Goal: Find specific page/section: Find specific page/section

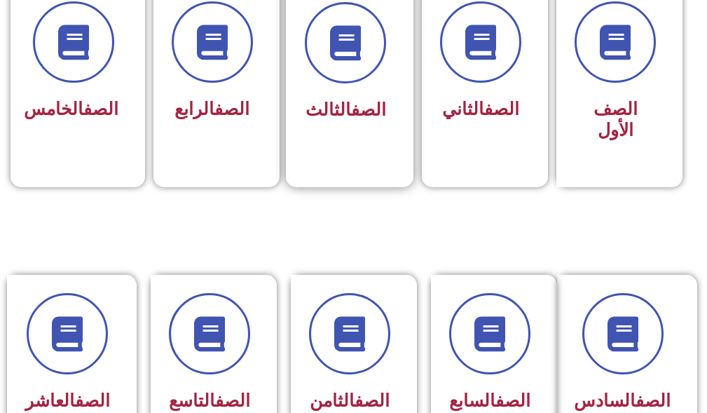
scroll to position [561, 0]
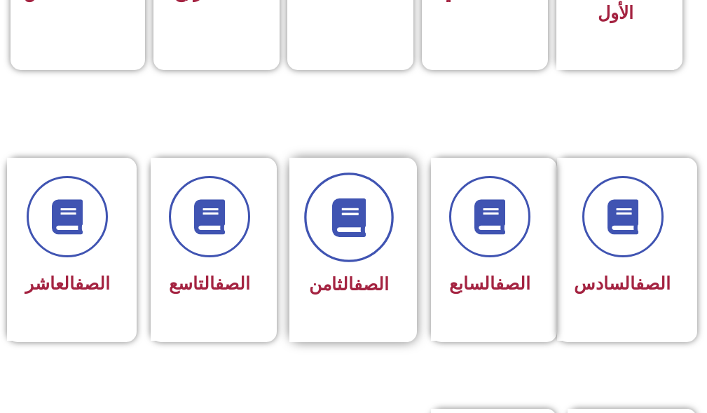
click at [372, 231] on span at bounding box center [349, 218] width 90 height 90
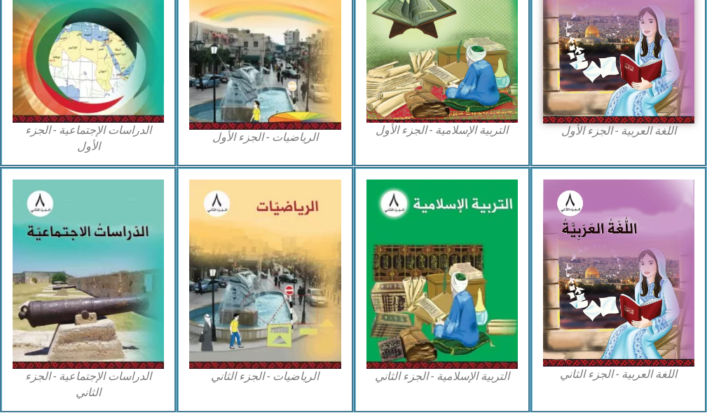
scroll to position [490, 0]
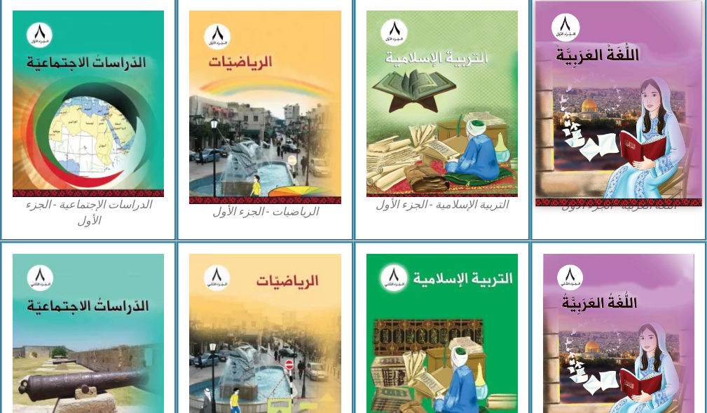
click at [583, 94] on img at bounding box center [618, 103] width 167 height 205
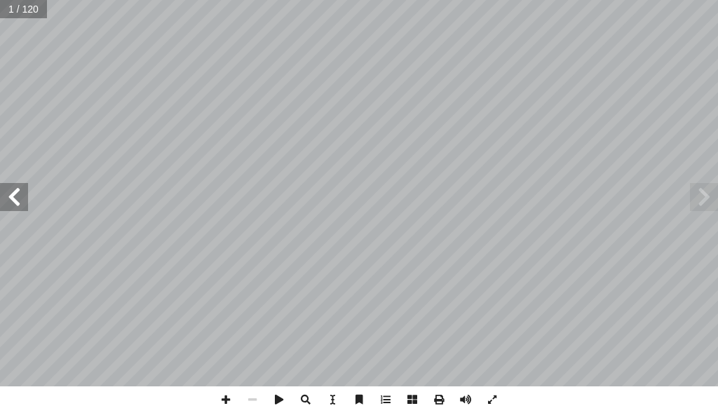
click at [13, 210] on span at bounding box center [14, 197] width 28 height 28
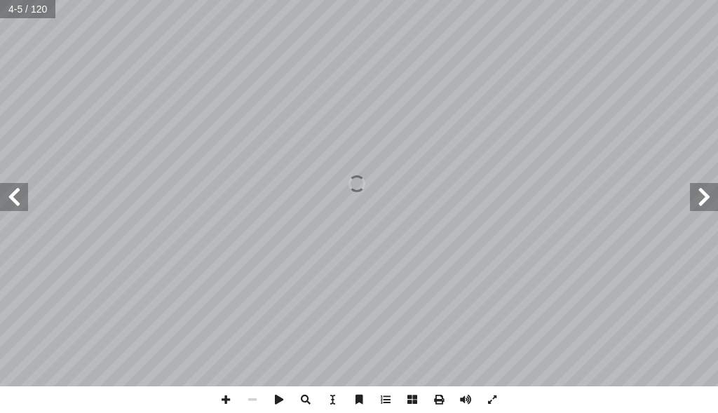
click at [13, 210] on span at bounding box center [14, 197] width 28 height 28
click at [26, 194] on span at bounding box center [14, 197] width 28 height 28
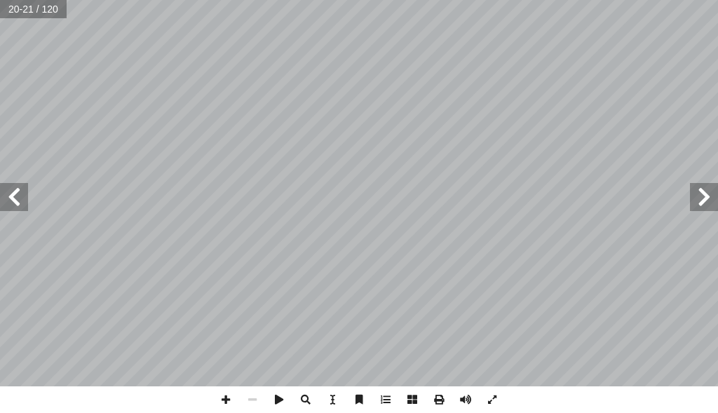
click at [714, 202] on span at bounding box center [703, 197] width 28 height 28
click at [10, 205] on span at bounding box center [14, 197] width 28 height 28
click at [233, 399] on span at bounding box center [225, 399] width 27 height 27
click at [315, 95] on html "الصفحة الرئيسية الصف الأول الصف الثاني الصف الثالث الصف الرابع الصف الخامس الصف…" at bounding box center [359, 47] width 718 height 95
click at [259, 398] on span at bounding box center [252, 399] width 27 height 27
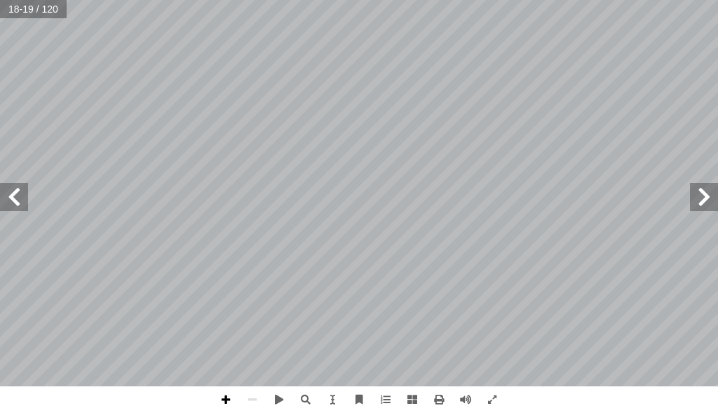
click at [229, 392] on span at bounding box center [225, 399] width 27 height 27
click at [11, 192] on span at bounding box center [14, 197] width 28 height 28
click at [18, 202] on span at bounding box center [14, 197] width 28 height 28
click at [53, 405] on div "١٤ ُ بير ْ ع َّ الت ِ ة َ ر ْ ق ِ الف ُ ة َ ب � ت ِ ك ْ و أ ا ، ٍ ـق ريـ َ ط ِ …" at bounding box center [359, 206] width 718 height 413
